Goal: Task Accomplishment & Management: Manage account settings

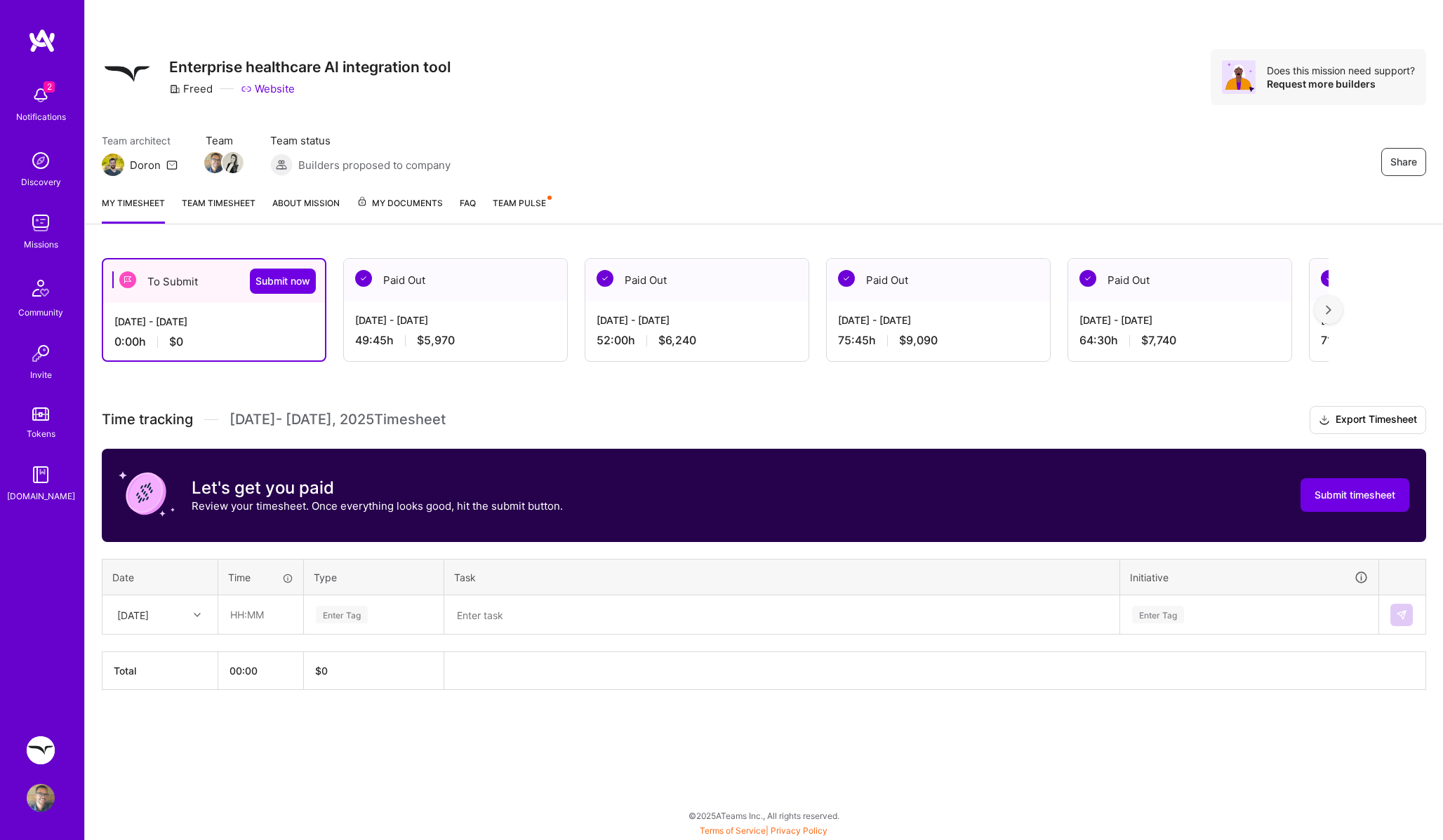
click at [702, 171] on div "Team architect [PERSON_NAME] Team Team status Builders proposed to company Share" at bounding box center [763, 154] width 1324 height 43
click at [621, 150] on div "Team architect [PERSON_NAME] Team Team status Builders proposed to company Share" at bounding box center [763, 154] width 1324 height 43
